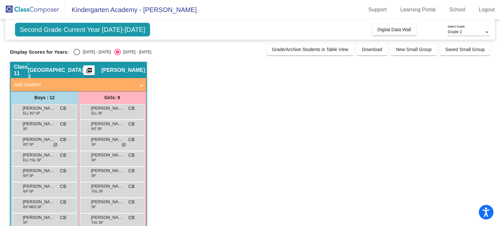
click at [296, 206] on app-classroom "Class 11 - [GEOGRAPHIC_DATA] 3 picture_as_pdf [PERSON_NAME] Add Student First N…" at bounding box center [250, 182] width 480 height 240
click at [86, 53] on div "[DATE] - [DATE]" at bounding box center [95, 52] width 31 height 6
click at [77, 55] on input "[DATE] - [DATE]" at bounding box center [77, 55] width 0 height 0
radio input "true"
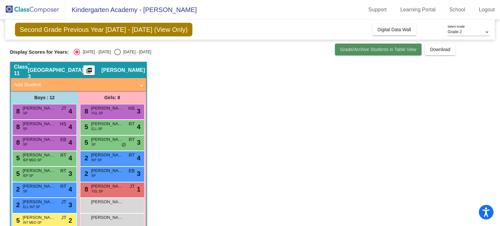
click at [369, 47] on span "Grade/Archive Students in Table View" at bounding box center [378, 49] width 77 height 5
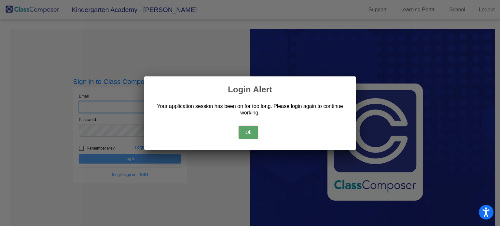
type input "[EMAIL_ADDRESS][DOMAIN_NAME]"
click at [249, 133] on button "Ok" at bounding box center [249, 132] width 20 height 13
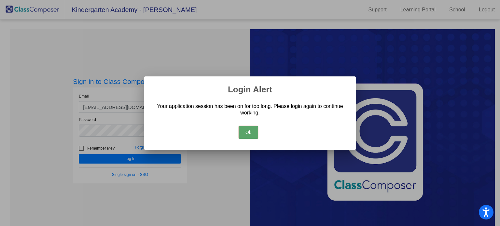
click at [249, 132] on button "Ok" at bounding box center [249, 132] width 20 height 13
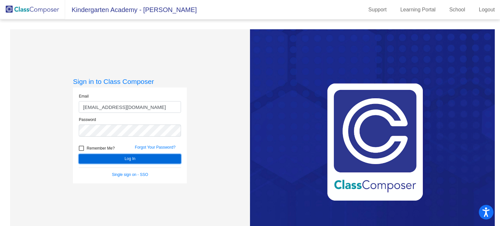
click at [152, 157] on button "Log In" at bounding box center [130, 158] width 102 height 9
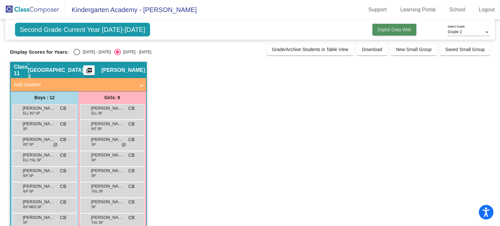
click at [396, 31] on span "Digital Data Wall" at bounding box center [395, 29] width 34 height 5
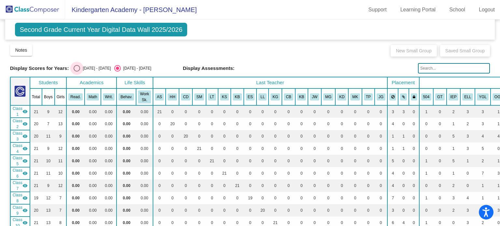
click at [77, 67] on div "Select an option" at bounding box center [77, 68] width 7 height 7
click at [77, 72] on input "[DATE] - [DATE]" at bounding box center [77, 72] width 0 height 0
radio input "true"
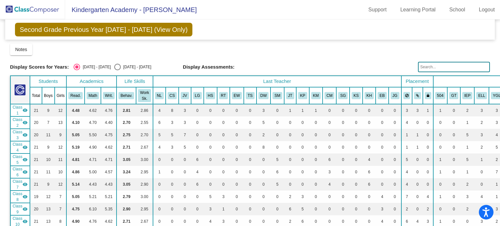
click at [54, 31] on span "Second Grade Previous Year [DATE] - [DATE] (View Only)" at bounding box center [104, 30] width 178 height 14
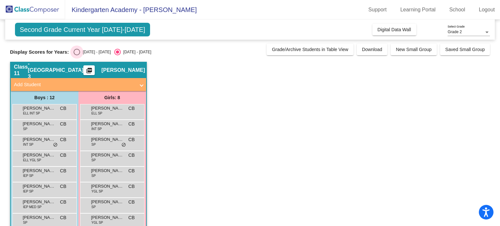
click at [78, 49] on div "Select an option" at bounding box center [77, 52] width 7 height 7
click at [77, 55] on input "[DATE] - [DATE]" at bounding box center [77, 55] width 0 height 0
radio input "true"
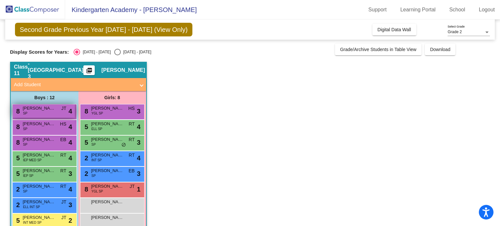
click at [38, 107] on span "[PERSON_NAME]" at bounding box center [39, 108] width 33 height 7
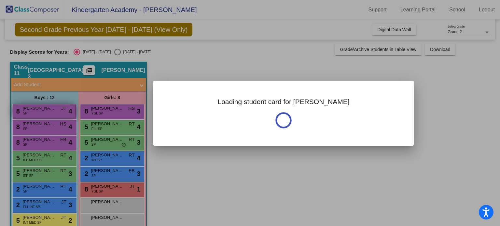
click at [38, 107] on div at bounding box center [250, 113] width 500 height 226
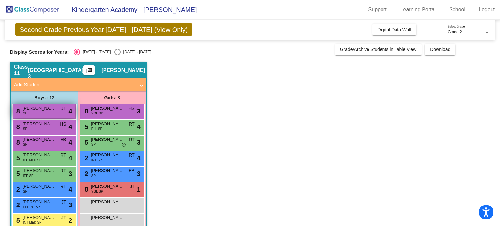
click at [38, 108] on span "[PERSON_NAME]" at bounding box center [39, 108] width 33 height 7
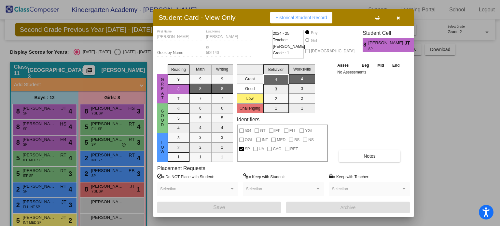
click at [30, 125] on div at bounding box center [250, 113] width 500 height 226
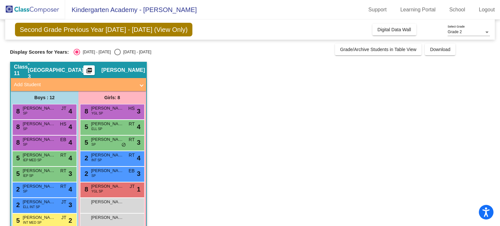
click at [30, 125] on span "[PERSON_NAME]" at bounding box center [39, 124] width 33 height 7
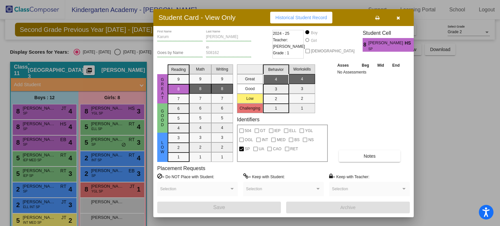
click at [29, 139] on div at bounding box center [250, 113] width 500 height 226
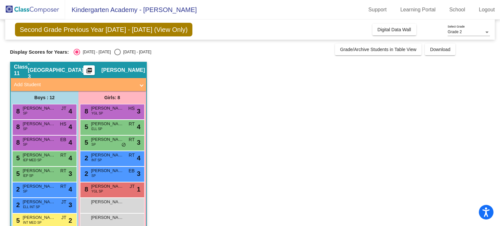
click at [29, 139] on span "[PERSON_NAME]" at bounding box center [39, 139] width 33 height 7
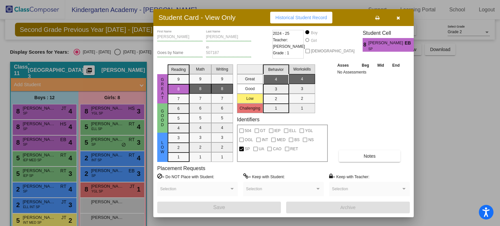
click at [97, 110] on div at bounding box center [250, 113] width 500 height 226
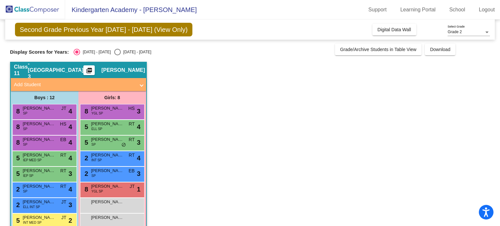
click at [97, 110] on span "[PERSON_NAME]" at bounding box center [107, 108] width 33 height 7
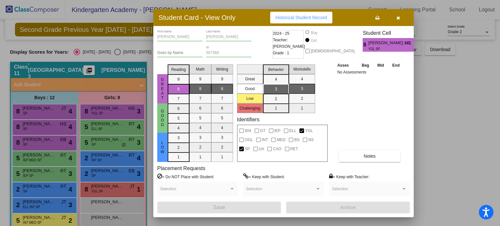
click at [99, 125] on div at bounding box center [250, 113] width 500 height 226
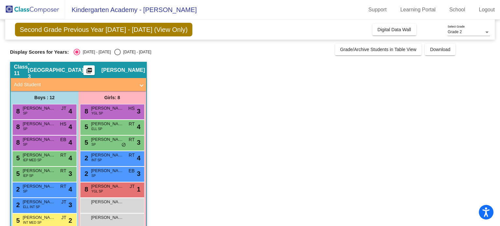
click at [99, 125] on span "[PERSON_NAME]" at bounding box center [107, 124] width 33 height 7
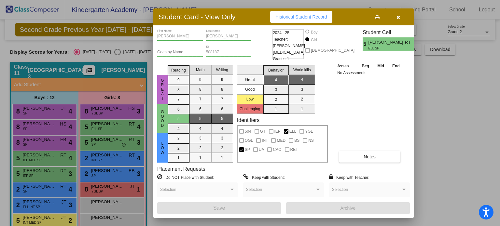
click at [100, 140] on div at bounding box center [250, 113] width 500 height 226
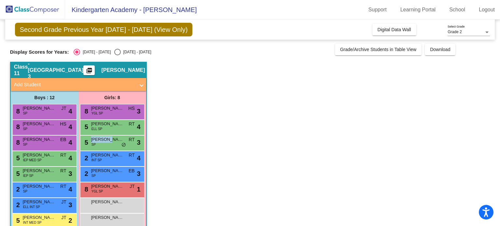
click at [100, 140] on span "[PERSON_NAME]" at bounding box center [107, 139] width 33 height 7
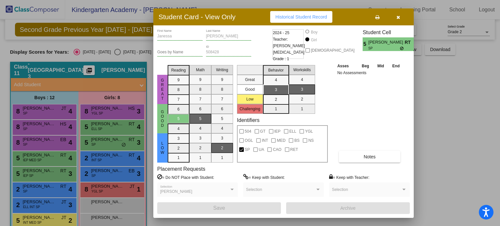
click at [41, 154] on div at bounding box center [250, 113] width 500 height 226
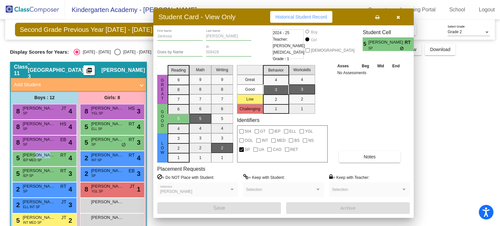
click at [41, 154] on span "[PERSON_NAME]" at bounding box center [39, 155] width 33 height 7
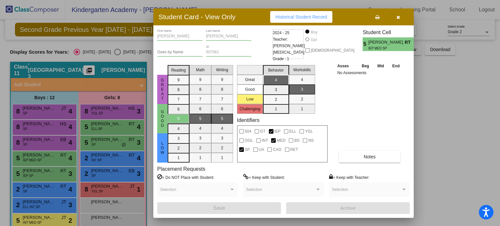
click at [36, 170] on div at bounding box center [250, 113] width 500 height 226
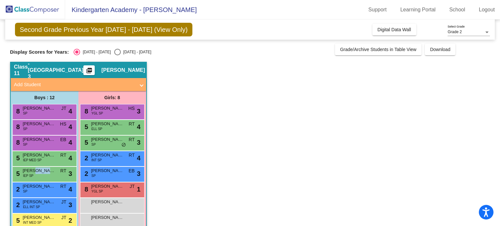
click at [36, 170] on span "[PERSON_NAME]" at bounding box center [39, 171] width 33 height 7
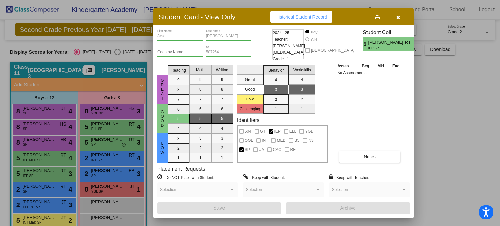
click at [35, 155] on div at bounding box center [250, 113] width 500 height 226
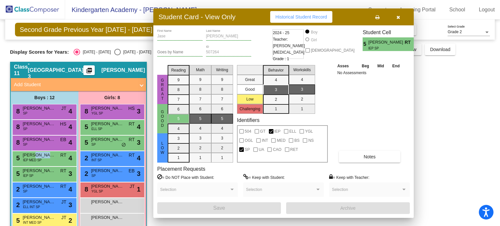
click at [35, 155] on span "[PERSON_NAME]" at bounding box center [39, 155] width 33 height 7
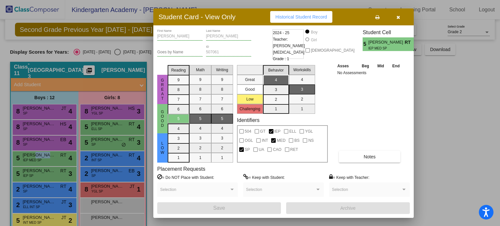
click at [36, 138] on div at bounding box center [250, 113] width 500 height 226
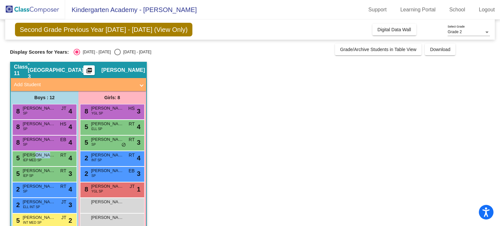
click at [36, 138] on span "[PERSON_NAME]" at bounding box center [39, 139] width 33 height 7
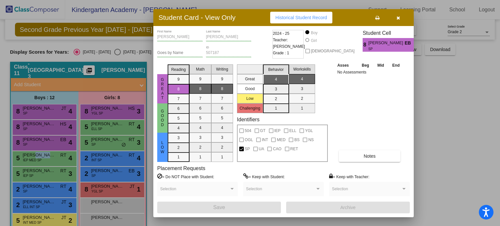
click at [35, 122] on div at bounding box center [250, 113] width 500 height 226
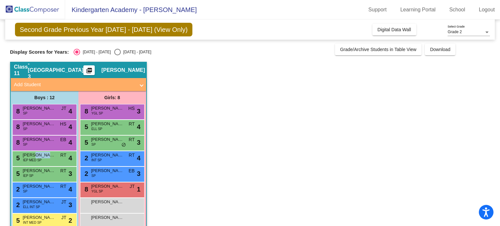
click at [35, 122] on span "[PERSON_NAME]" at bounding box center [39, 124] width 33 height 7
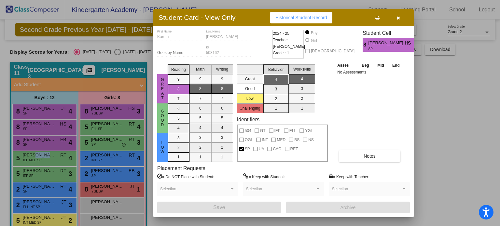
click at [34, 108] on div at bounding box center [250, 113] width 500 height 226
click at [34, 108] on span "[PERSON_NAME]" at bounding box center [39, 108] width 33 height 7
click at [96, 107] on div at bounding box center [250, 113] width 500 height 226
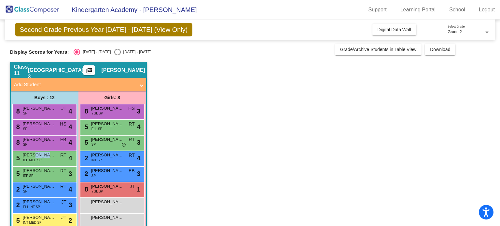
click at [96, 107] on span "[PERSON_NAME]" at bounding box center [107, 108] width 33 height 7
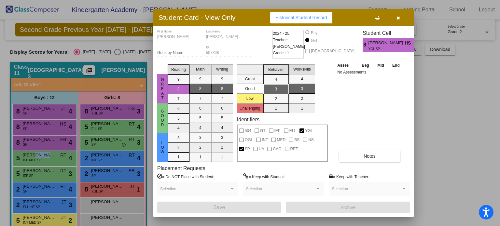
click at [109, 121] on div at bounding box center [250, 113] width 500 height 226
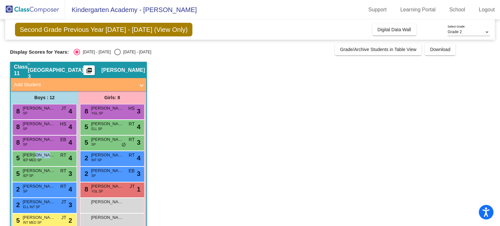
click at [109, 121] on span "[PERSON_NAME]" at bounding box center [107, 124] width 33 height 7
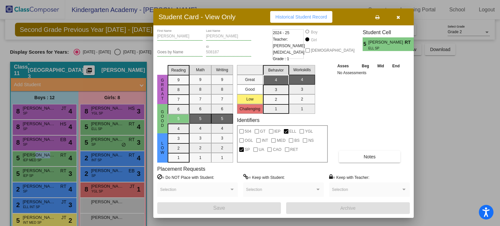
click at [101, 139] on div at bounding box center [250, 113] width 500 height 226
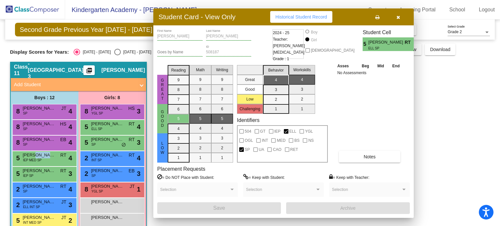
click at [101, 139] on span "[PERSON_NAME]" at bounding box center [107, 139] width 33 height 7
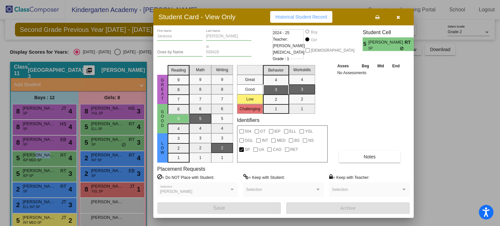
click at [30, 108] on div at bounding box center [250, 113] width 500 height 226
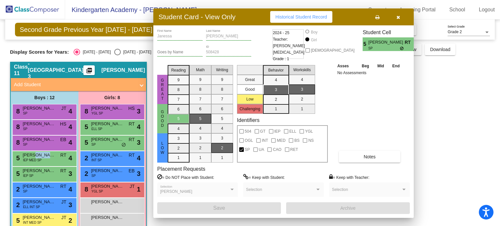
click at [30, 108] on span "[PERSON_NAME]" at bounding box center [39, 108] width 33 height 7
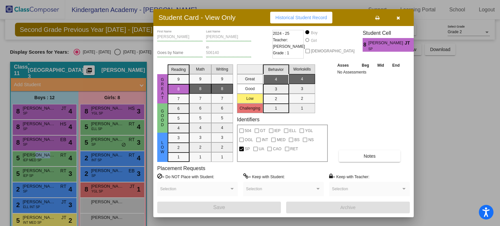
click at [30, 121] on div at bounding box center [250, 113] width 500 height 226
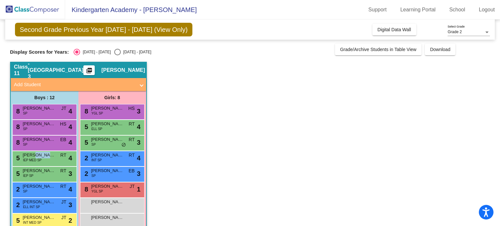
click at [30, 121] on span "[PERSON_NAME]" at bounding box center [39, 124] width 33 height 7
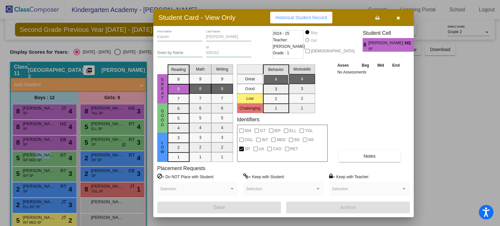
click at [29, 138] on div at bounding box center [250, 113] width 500 height 226
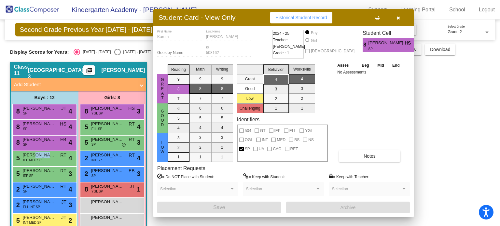
click at [29, 138] on span "[PERSON_NAME]" at bounding box center [39, 139] width 33 height 7
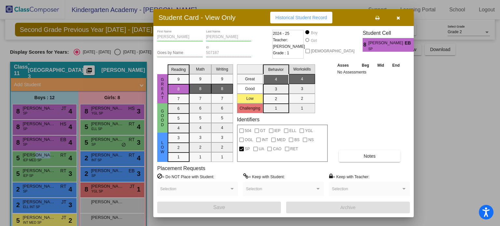
click at [88, 110] on div at bounding box center [250, 113] width 500 height 226
click at [88, 110] on span "8" at bounding box center [85, 111] width 5 height 7
click at [91, 127] on div at bounding box center [250, 113] width 500 height 226
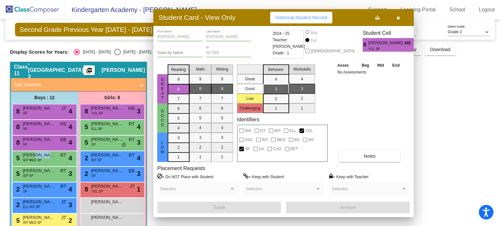
click at [91, 127] on div "5 [PERSON_NAME] SP RT lock do_not_disturb_alt 4" at bounding box center [112, 126] width 62 height 13
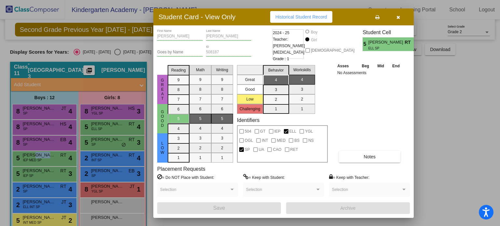
click at [90, 145] on div at bounding box center [250, 113] width 500 height 226
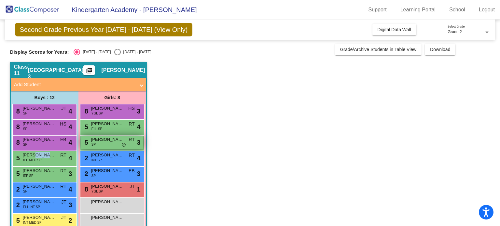
click at [93, 137] on span "[PERSON_NAME]" at bounding box center [107, 139] width 33 height 7
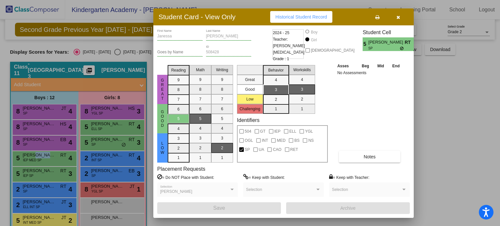
click at [54, 156] on div at bounding box center [250, 113] width 500 height 226
click at [54, 156] on span "[PERSON_NAME]" at bounding box center [39, 155] width 33 height 7
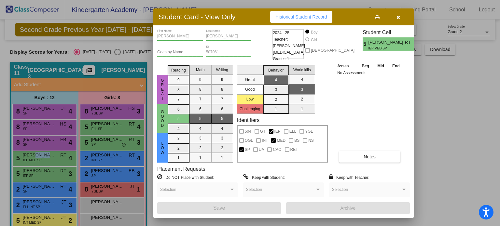
click at [54, 177] on div at bounding box center [250, 113] width 500 height 226
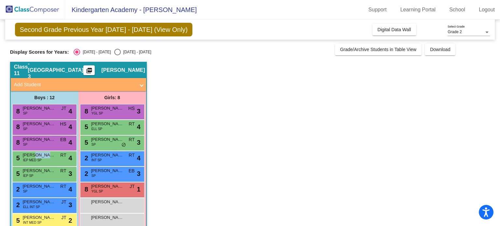
click at [54, 177] on div "5 [PERSON_NAME] IEP SP RT lock do_not_disturb_alt 3" at bounding box center [44, 173] width 62 height 13
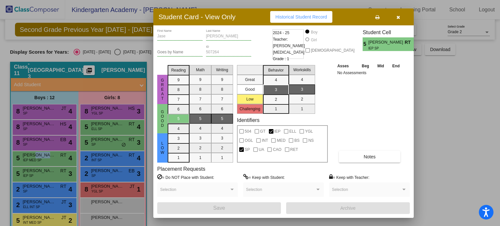
click at [93, 155] on div at bounding box center [250, 113] width 500 height 226
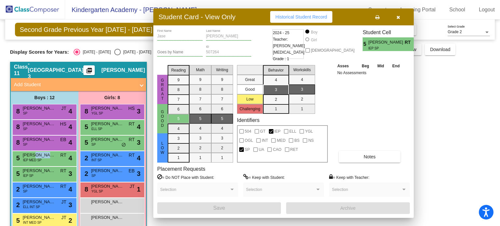
click at [93, 155] on span "[PERSON_NAME]" at bounding box center [107, 155] width 33 height 7
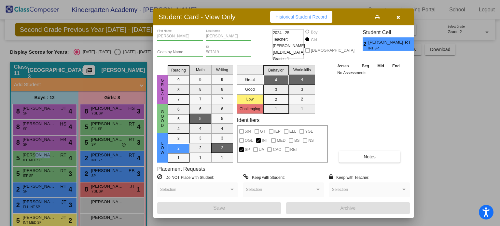
click at [96, 172] on div at bounding box center [250, 113] width 500 height 226
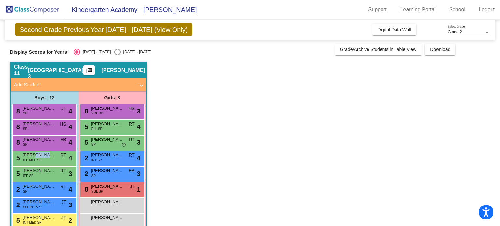
click at [96, 172] on span "[PERSON_NAME]" at bounding box center [107, 171] width 33 height 7
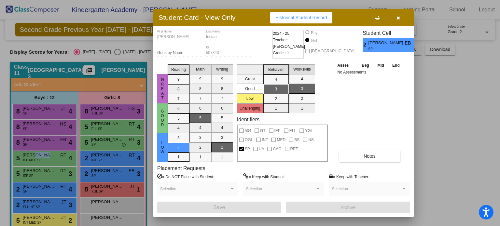
click at [43, 186] on div at bounding box center [250, 113] width 500 height 226
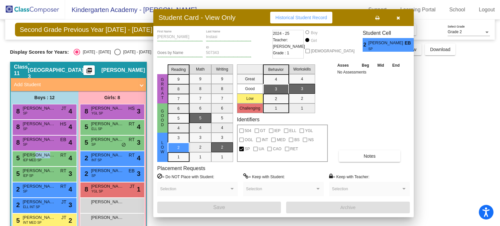
click at [43, 186] on span "[PERSON_NAME]" at bounding box center [39, 186] width 33 height 7
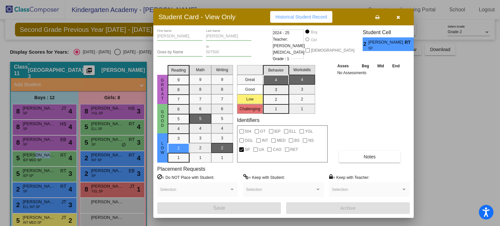
click at [40, 202] on div at bounding box center [250, 113] width 500 height 226
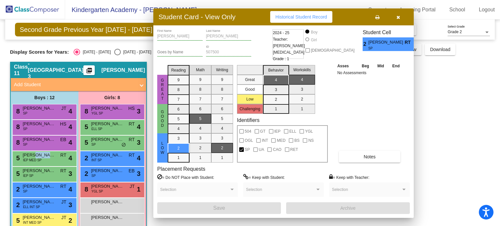
click at [40, 202] on span "[PERSON_NAME] Ear Mal" at bounding box center [39, 202] width 33 height 7
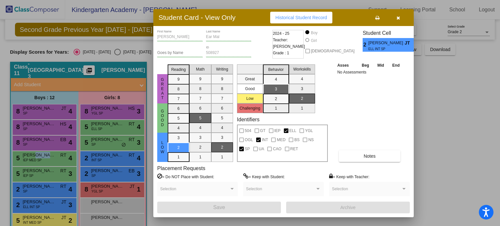
click at [44, 186] on div at bounding box center [250, 113] width 500 height 226
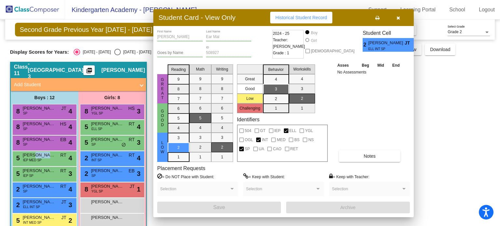
click at [44, 186] on span "[PERSON_NAME]" at bounding box center [39, 186] width 33 height 7
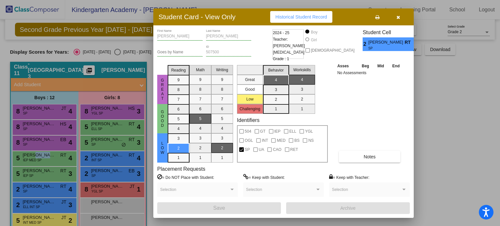
click at [96, 171] on div at bounding box center [250, 113] width 500 height 226
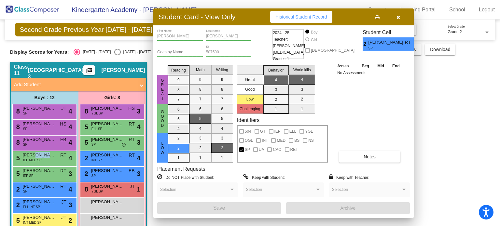
click at [96, 171] on span "[PERSON_NAME]" at bounding box center [107, 171] width 33 height 7
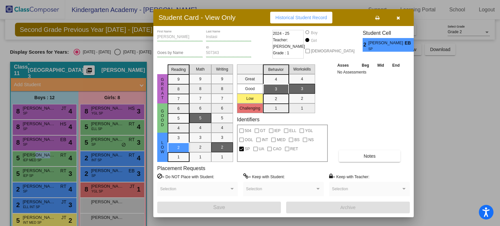
click at [99, 156] on div at bounding box center [250, 113] width 500 height 226
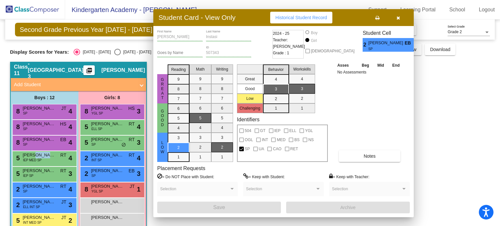
click at [99, 156] on span "[PERSON_NAME]" at bounding box center [107, 155] width 33 height 7
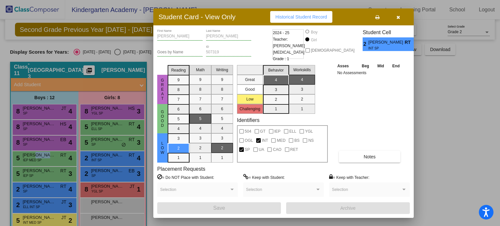
drag, startPoint x: 499, startPoint y: 119, endPoint x: 499, endPoint y: 138, distance: 18.6
click at [499, 138] on div at bounding box center [250, 113] width 500 height 226
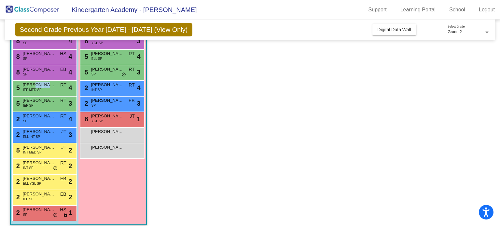
scroll to position [76, 0]
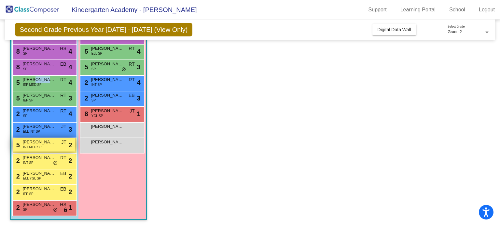
click at [33, 142] on span "[PERSON_NAME]" at bounding box center [39, 142] width 33 height 7
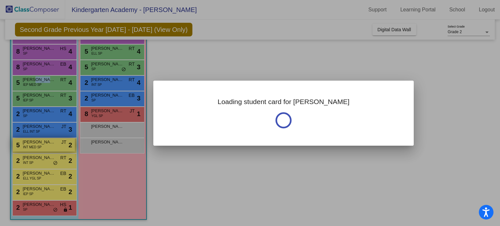
click at [33, 142] on div at bounding box center [250, 113] width 500 height 226
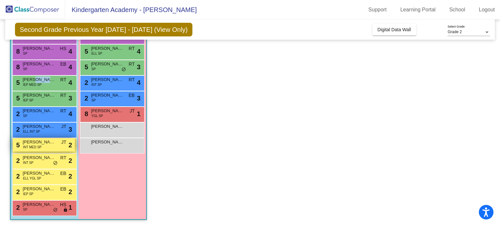
click at [33, 142] on span "[PERSON_NAME]" at bounding box center [39, 142] width 33 height 7
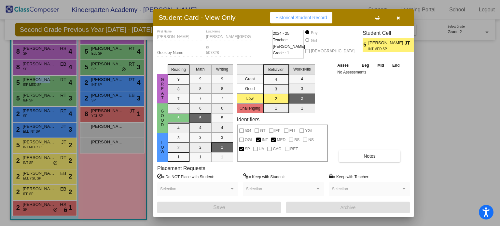
click at [41, 159] on div at bounding box center [250, 113] width 500 height 226
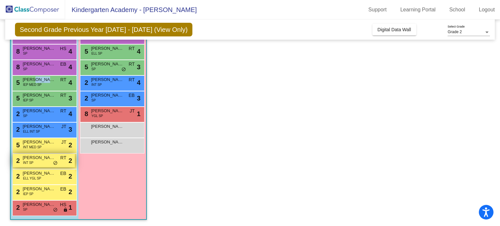
click at [43, 155] on span "[PERSON_NAME]" at bounding box center [39, 158] width 33 height 7
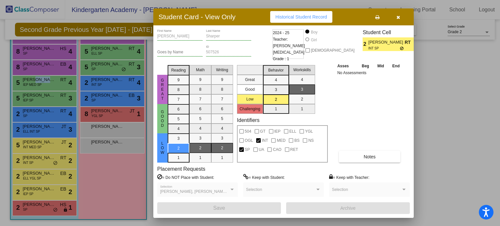
click at [405, 43] on span "RT" at bounding box center [409, 42] width 9 height 7
click at [41, 173] on div at bounding box center [250, 113] width 500 height 226
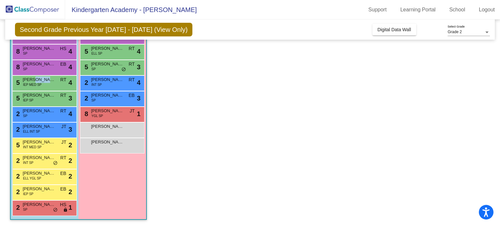
click at [41, 173] on span "[PERSON_NAME]" at bounding box center [39, 173] width 33 height 7
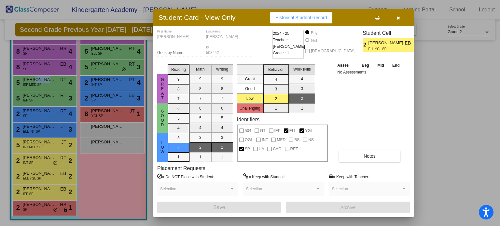
click at [30, 189] on div at bounding box center [250, 113] width 500 height 226
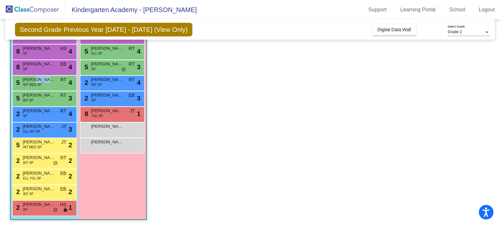
click at [30, 189] on span "[PERSON_NAME]" at bounding box center [39, 189] width 33 height 7
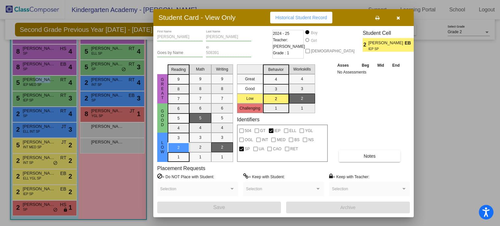
click at [27, 207] on div at bounding box center [250, 113] width 500 height 226
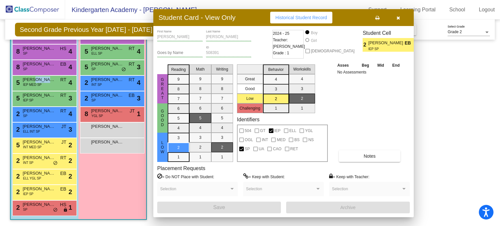
click at [27, 207] on span "SP" at bounding box center [25, 209] width 4 height 5
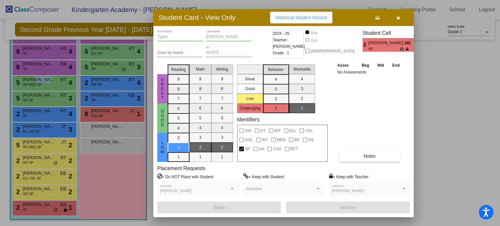
click at [96, 112] on div at bounding box center [250, 113] width 500 height 226
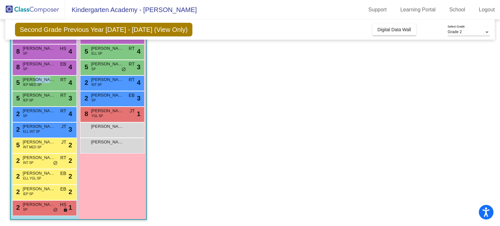
click at [96, 112] on span "[PERSON_NAME]" at bounding box center [107, 111] width 33 height 7
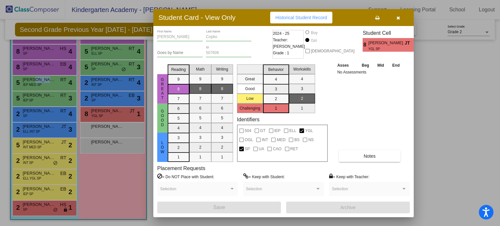
click at [52, 206] on div at bounding box center [250, 113] width 500 height 226
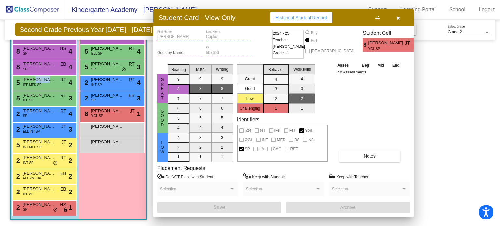
click at [52, 206] on span "[PERSON_NAME]" at bounding box center [39, 205] width 33 height 7
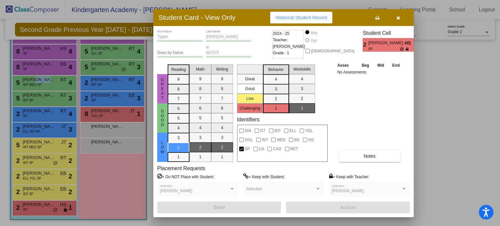
click at [99, 112] on div at bounding box center [250, 113] width 500 height 226
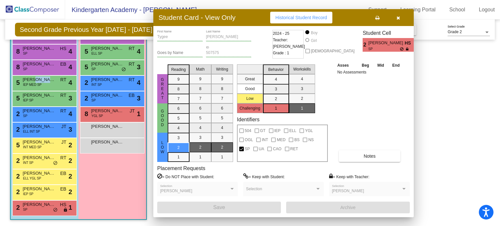
click at [99, 112] on span "[PERSON_NAME]" at bounding box center [107, 111] width 33 height 7
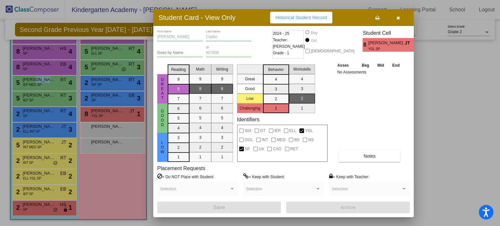
click at [99, 93] on div at bounding box center [250, 113] width 500 height 226
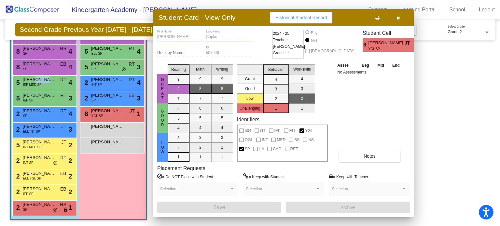
click at [99, 93] on span "[PERSON_NAME]" at bounding box center [107, 95] width 33 height 7
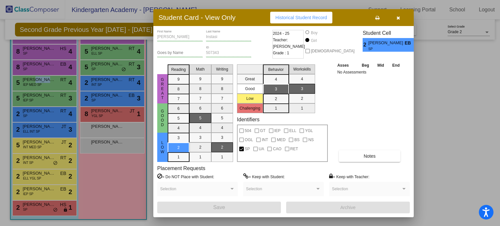
click at [102, 79] on div at bounding box center [250, 113] width 500 height 226
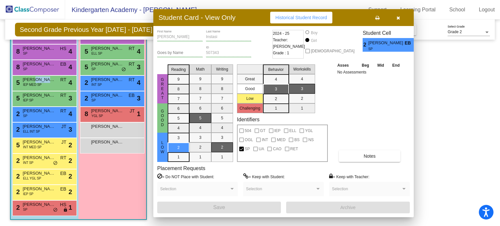
click at [102, 79] on span "[PERSON_NAME]" at bounding box center [107, 80] width 33 height 7
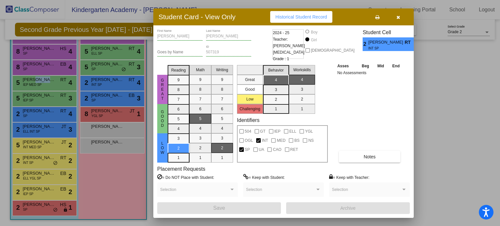
click at [102, 66] on div at bounding box center [250, 113] width 500 height 226
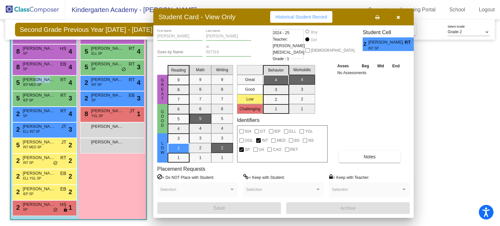
click at [102, 66] on span "[PERSON_NAME]" at bounding box center [107, 64] width 33 height 7
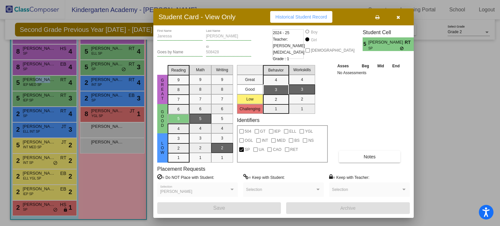
click at [102, 53] on div at bounding box center [250, 113] width 500 height 226
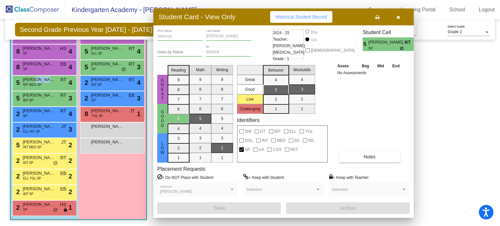
click at [102, 53] on span "ELL SP" at bounding box center [96, 53] width 11 height 5
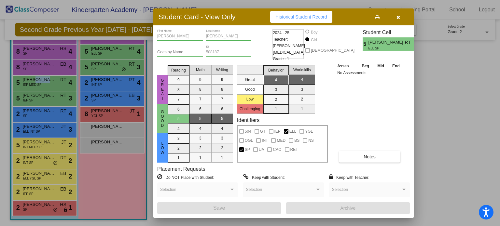
click at [50, 50] on div at bounding box center [250, 113] width 500 height 226
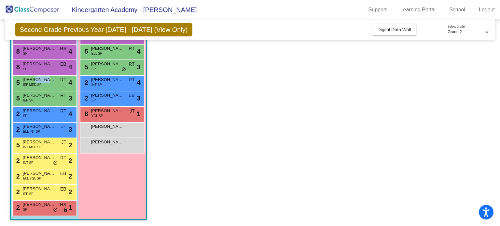
click at [50, 50] on span "[PERSON_NAME]" at bounding box center [39, 48] width 33 height 7
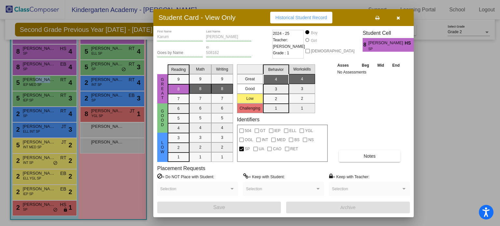
click at [52, 66] on div at bounding box center [250, 113] width 500 height 226
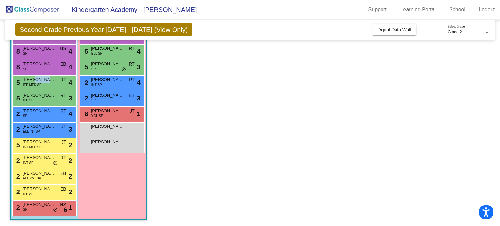
click at [52, 66] on span "[PERSON_NAME]" at bounding box center [39, 64] width 33 height 7
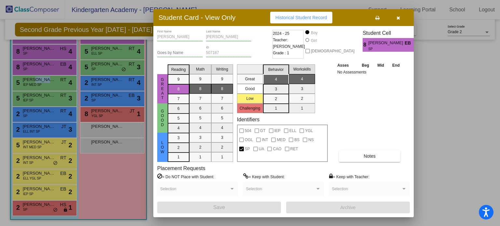
click at [49, 80] on div at bounding box center [250, 113] width 500 height 226
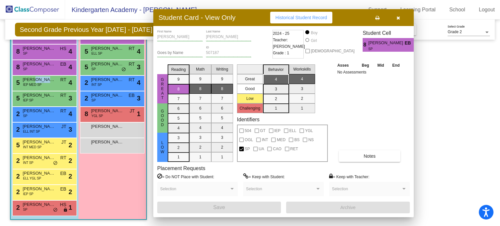
click at [49, 80] on span "[PERSON_NAME]" at bounding box center [39, 80] width 33 height 7
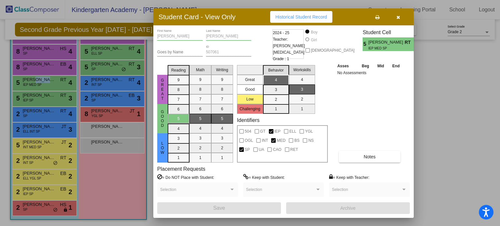
click at [42, 96] on div at bounding box center [250, 113] width 500 height 226
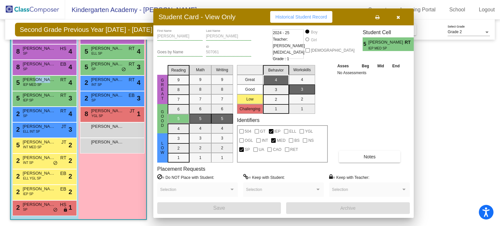
click at [42, 96] on span "[PERSON_NAME]" at bounding box center [39, 95] width 33 height 7
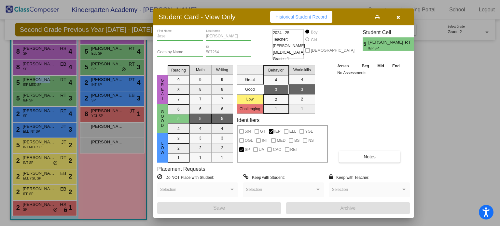
click at [42, 113] on div at bounding box center [250, 113] width 500 height 226
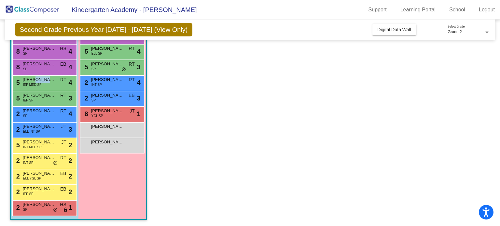
click at [42, 113] on span "[PERSON_NAME]" at bounding box center [39, 111] width 33 height 7
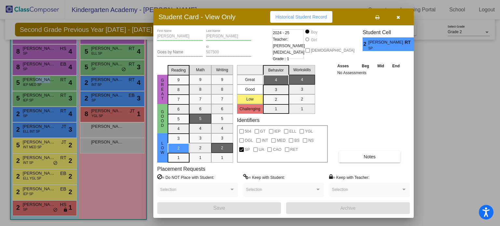
click at [41, 125] on div at bounding box center [250, 113] width 500 height 226
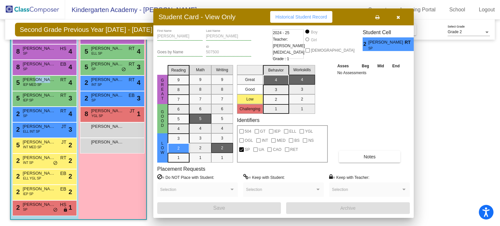
click at [41, 125] on span "[PERSON_NAME] Ear Mal" at bounding box center [39, 126] width 33 height 7
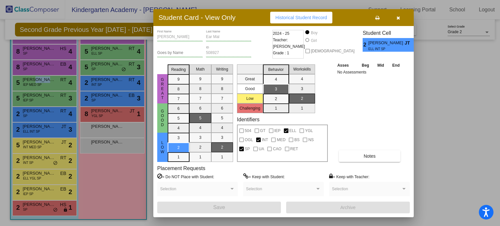
click at [37, 143] on div at bounding box center [250, 113] width 500 height 226
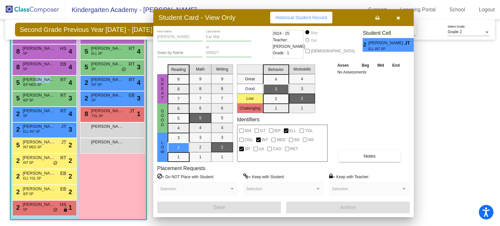
click at [37, 143] on span "[PERSON_NAME]" at bounding box center [39, 142] width 33 height 7
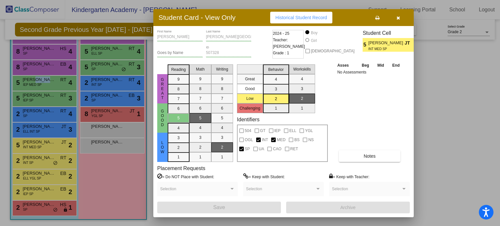
click at [39, 160] on div at bounding box center [250, 113] width 500 height 226
click at [39, 160] on span "[PERSON_NAME]" at bounding box center [39, 158] width 33 height 7
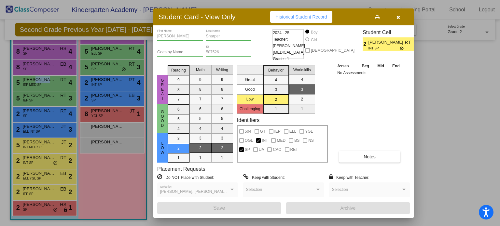
click at [40, 174] on div at bounding box center [250, 113] width 500 height 226
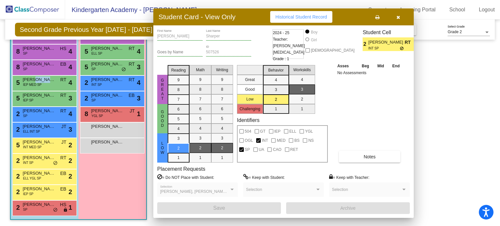
click at [40, 174] on span "[PERSON_NAME]" at bounding box center [39, 173] width 33 height 7
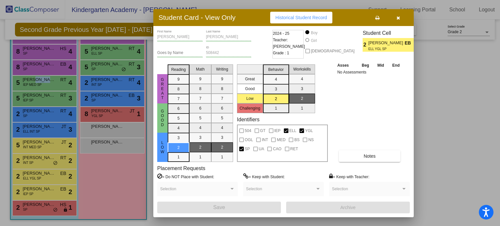
click at [39, 189] on div at bounding box center [250, 113] width 500 height 226
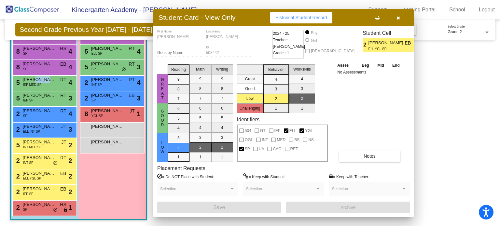
click at [39, 189] on span "[PERSON_NAME]" at bounding box center [39, 189] width 33 height 7
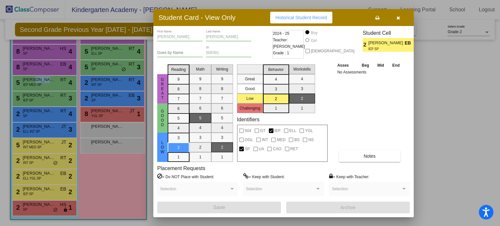
click at [38, 206] on div at bounding box center [250, 113] width 500 height 226
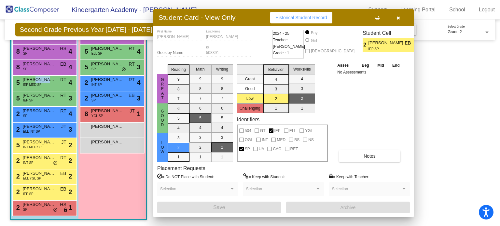
click at [38, 206] on span "[PERSON_NAME]" at bounding box center [39, 205] width 33 height 7
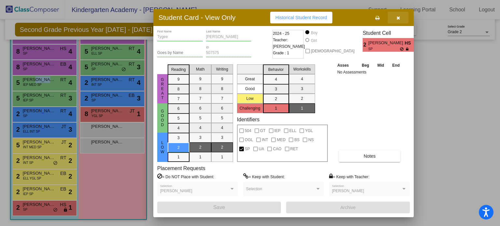
click at [399, 18] on icon "button" at bounding box center [399, 18] width 4 height 5
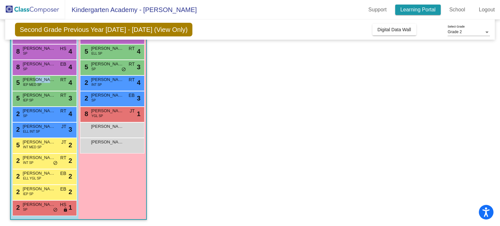
click at [410, 7] on link "Learning Portal" at bounding box center [418, 10] width 46 height 10
